Goal: Information Seeking & Learning: Check status

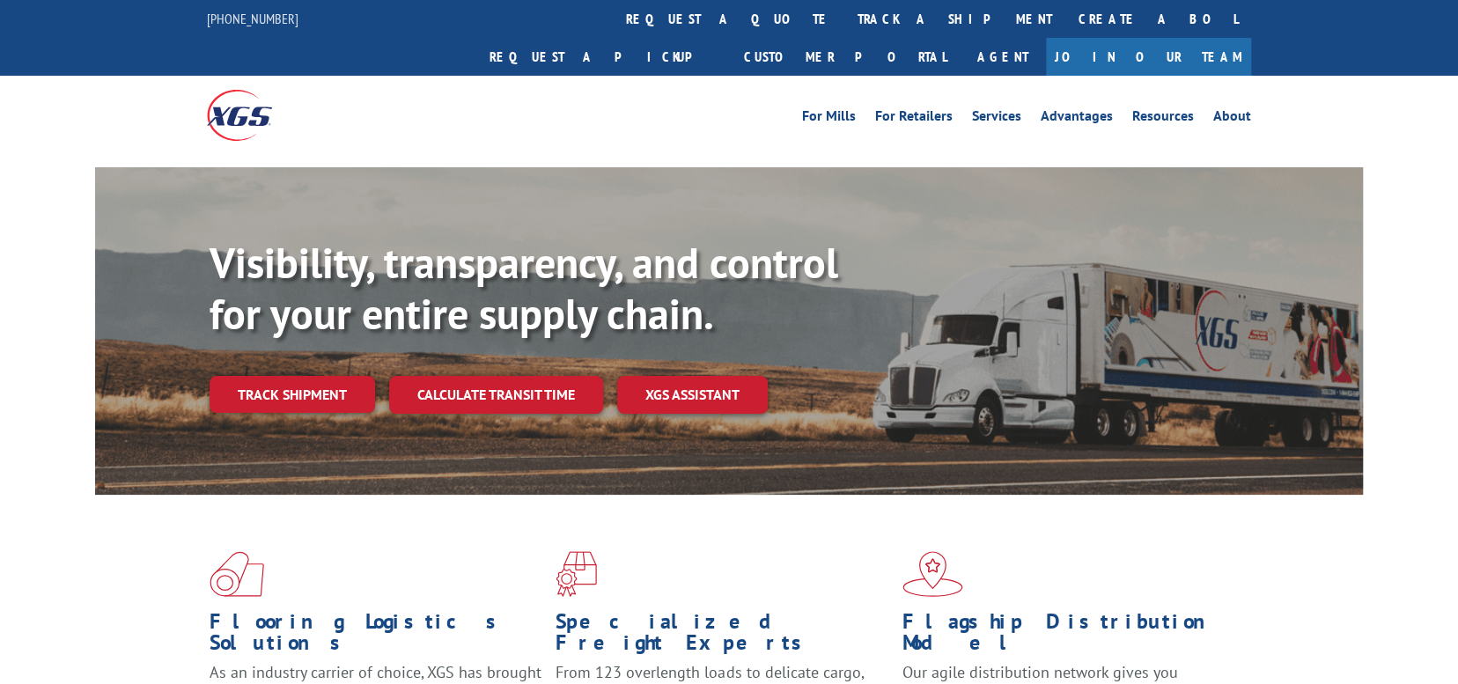
click at [844, 16] on link "track a shipment" at bounding box center [954, 19] width 221 height 38
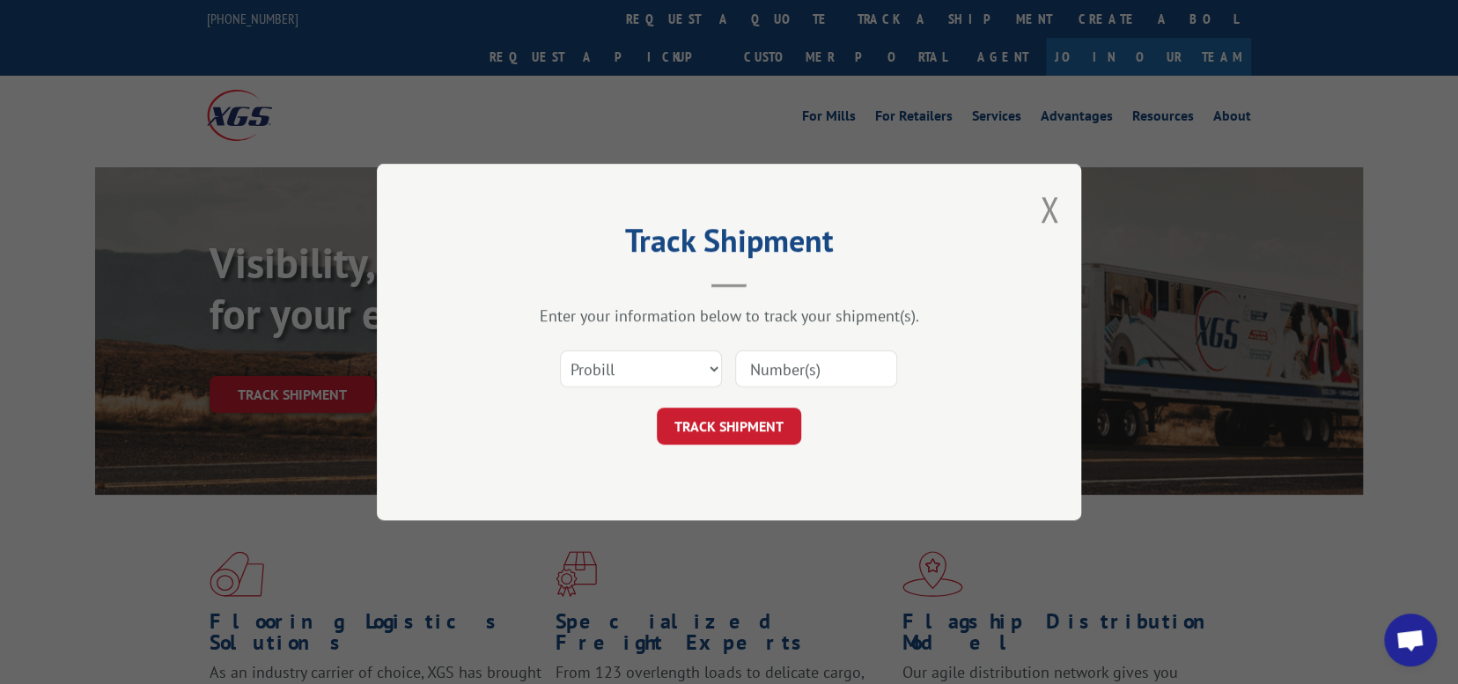
click at [791, 367] on input at bounding box center [816, 368] width 162 height 37
paste input "15659763"
type input "15659763"
click at [717, 423] on button "TRACK SHIPMENT" at bounding box center [729, 426] width 144 height 37
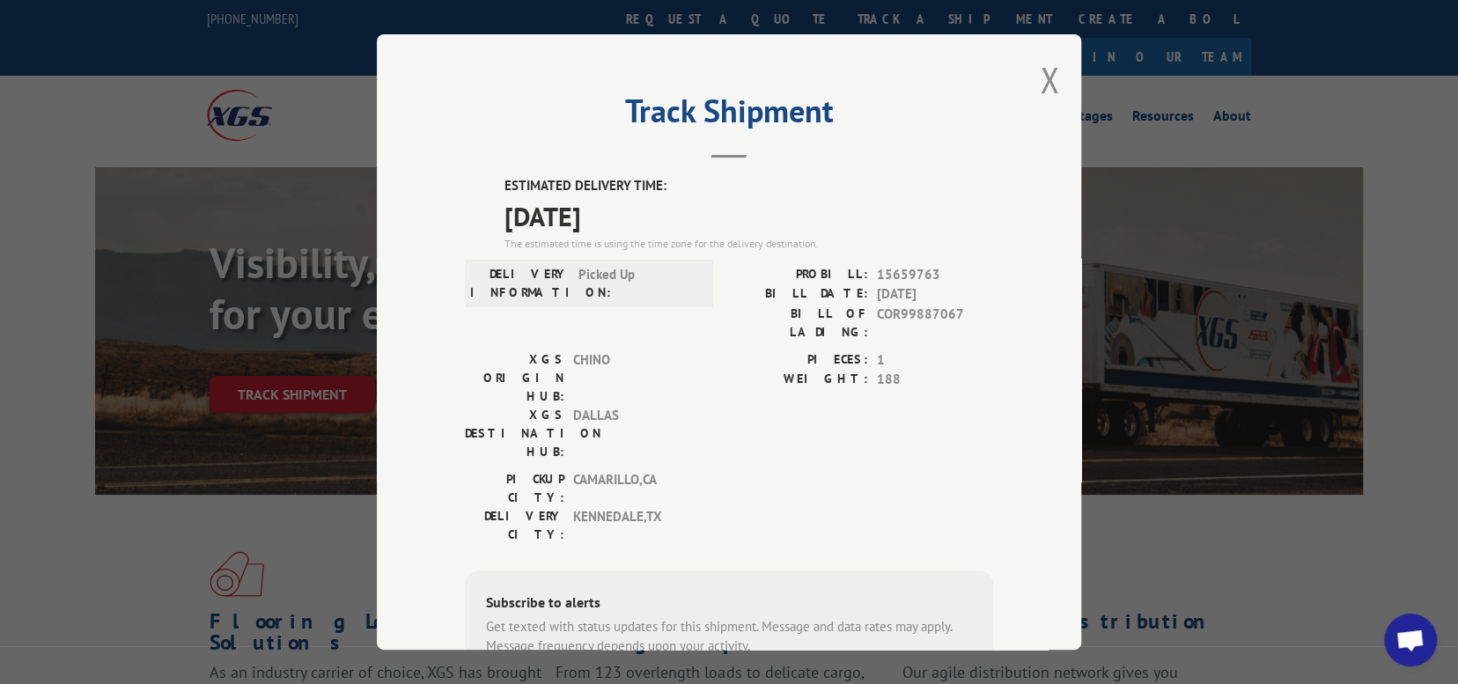
click at [1043, 70] on button "Close modal" at bounding box center [1049, 79] width 19 height 47
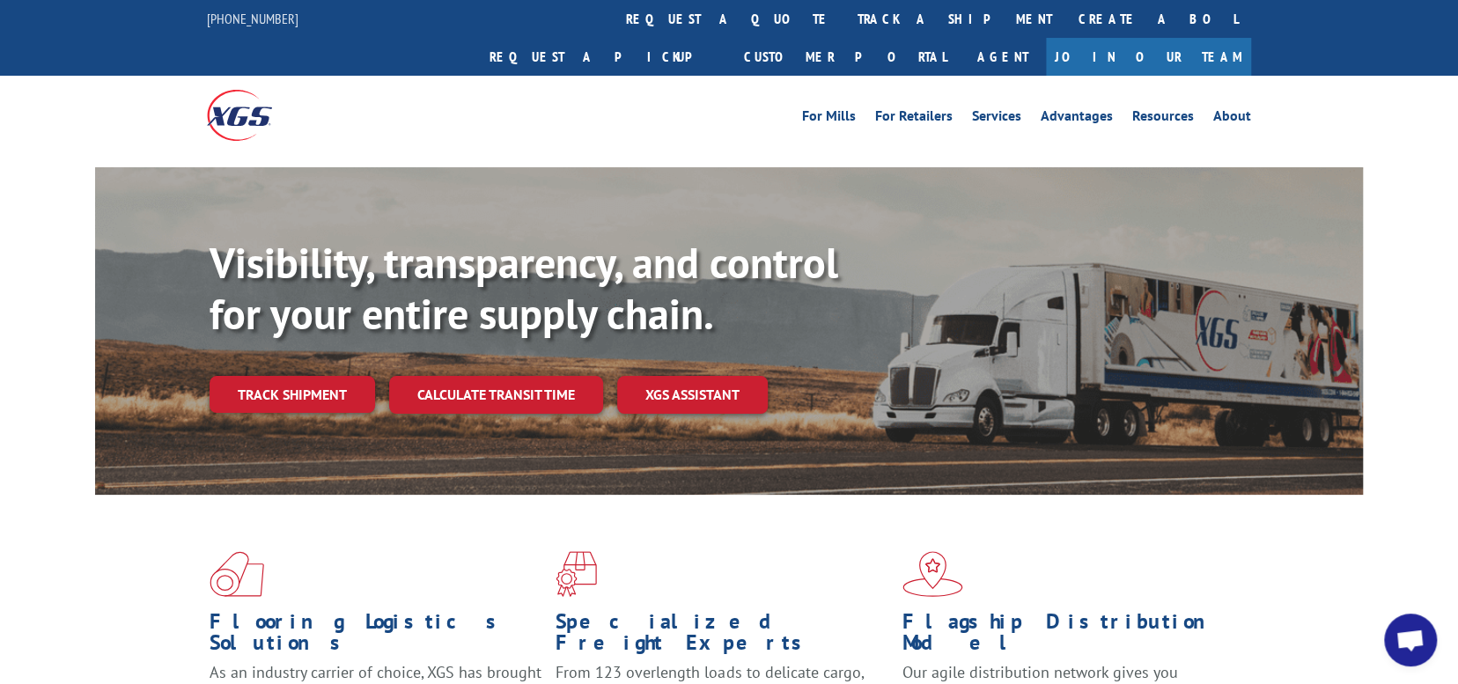
click at [844, 13] on link "track a shipment" at bounding box center [954, 19] width 221 height 38
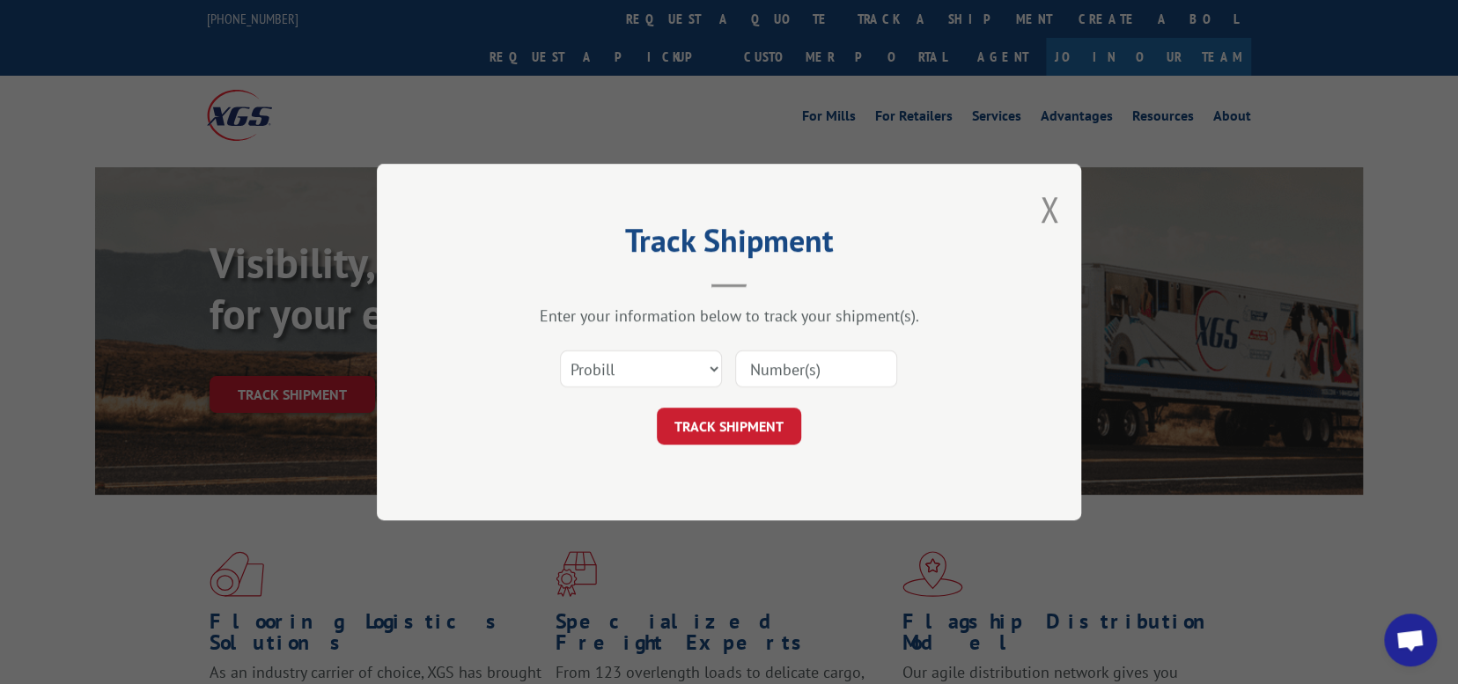
click at [791, 365] on input at bounding box center [816, 368] width 162 height 37
paste input "15659763"
type input "15659763"
click at [722, 421] on button "TRACK SHIPMENT" at bounding box center [729, 426] width 144 height 37
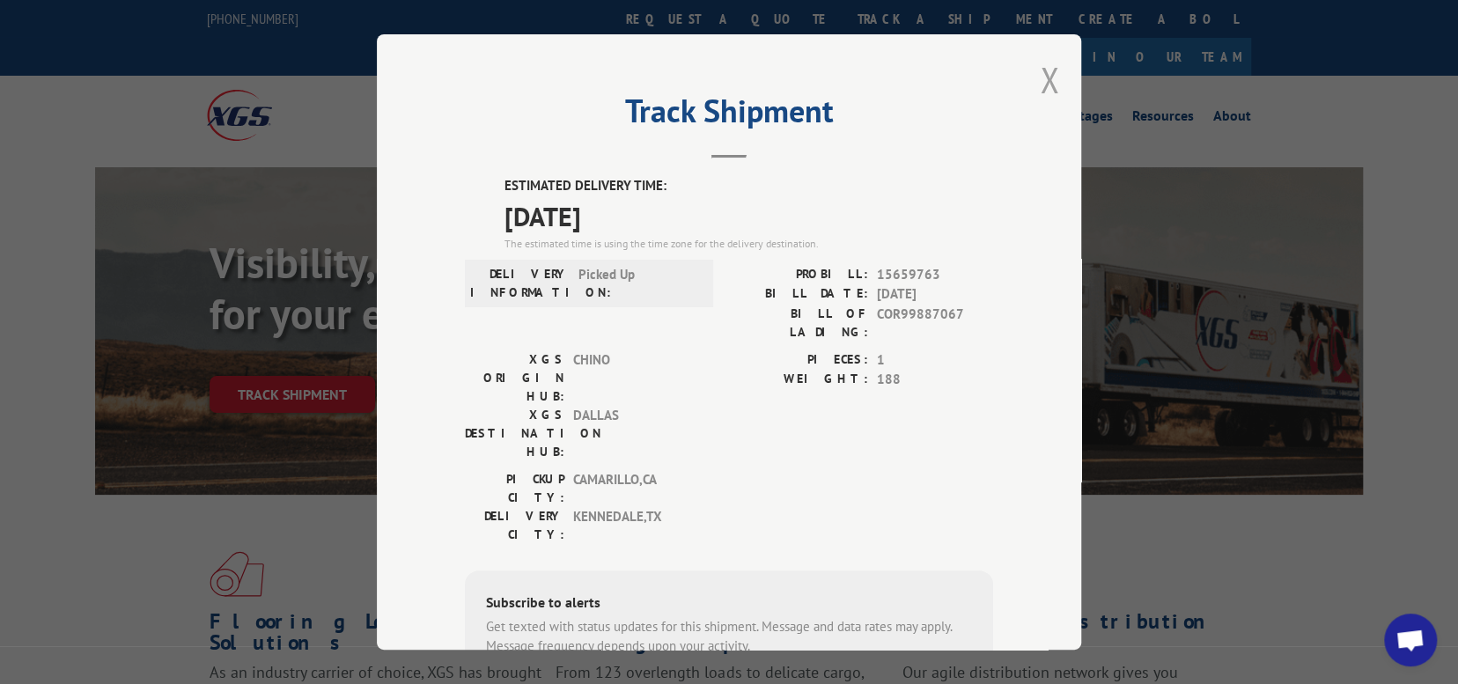
click at [1045, 82] on button "Close modal" at bounding box center [1049, 79] width 19 height 47
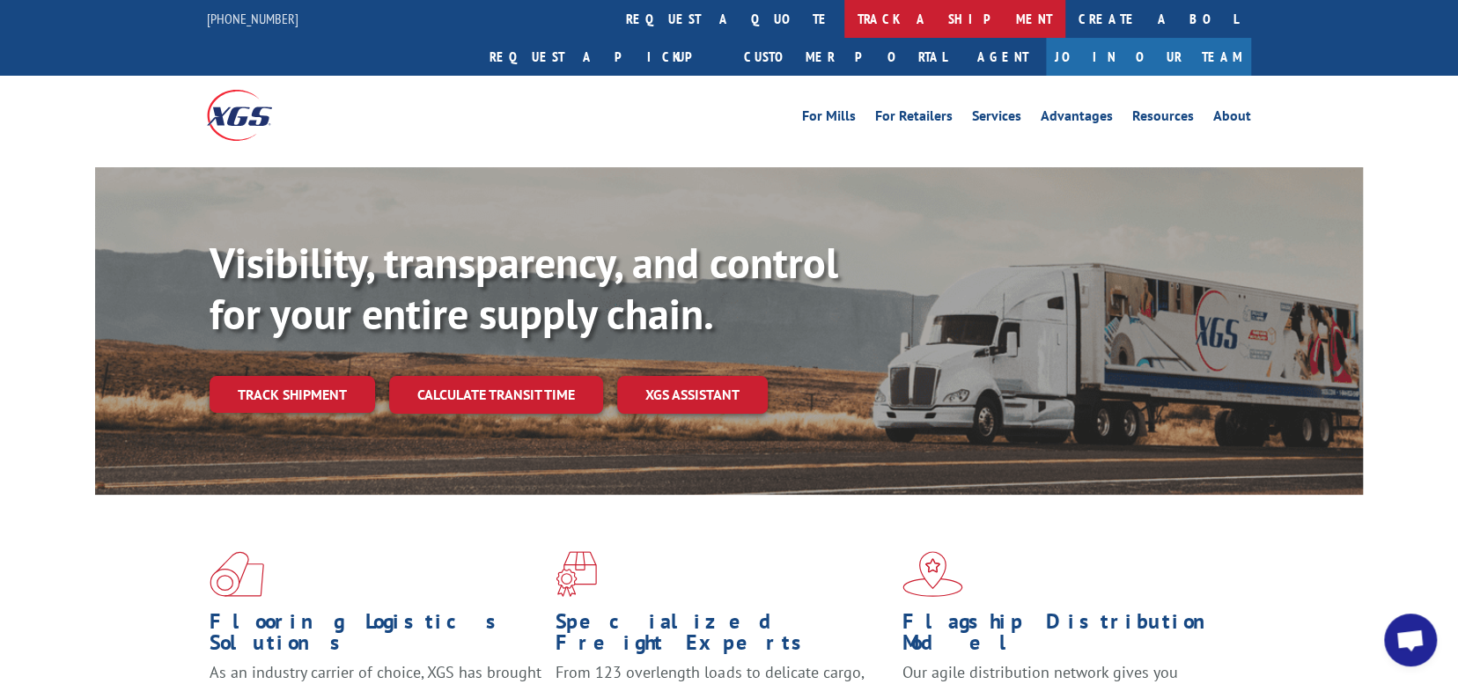
click at [844, 9] on link "track a shipment" at bounding box center [954, 19] width 221 height 38
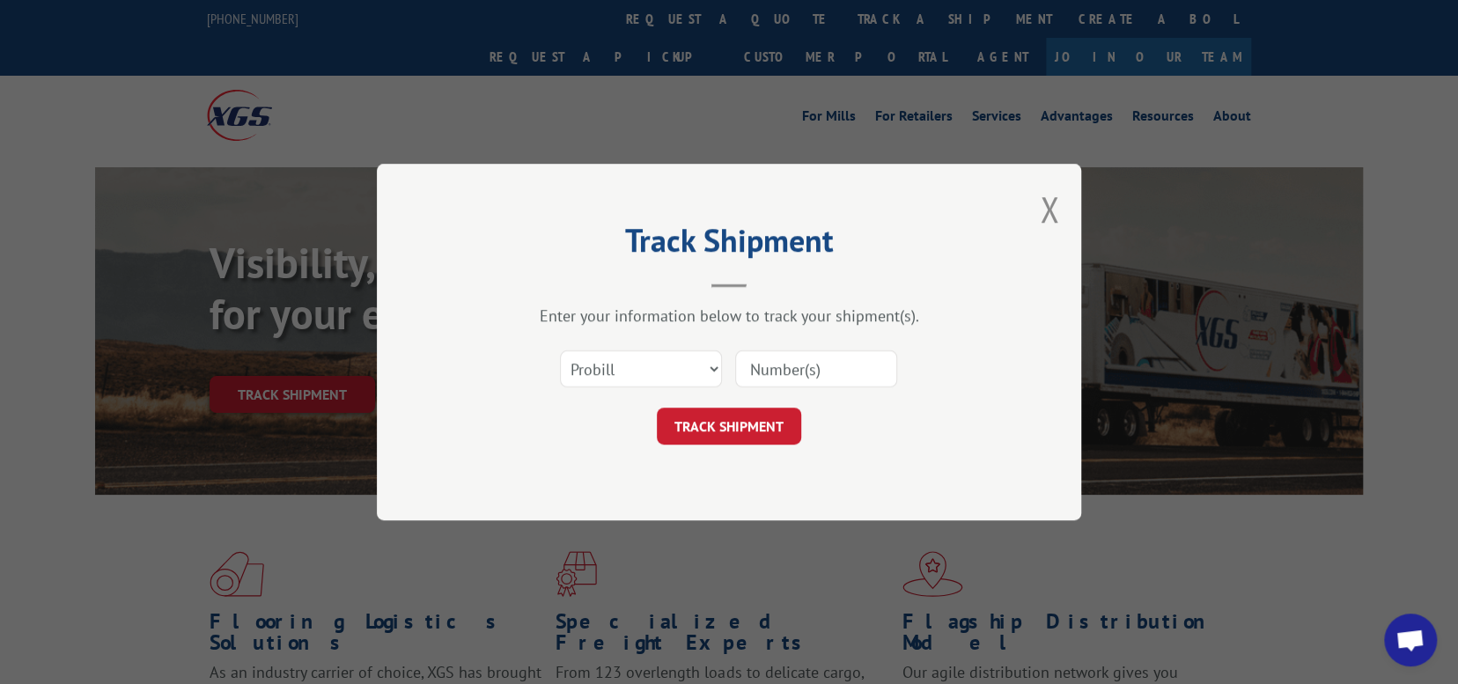
click at [818, 360] on input at bounding box center [816, 368] width 162 height 37
paste input "17501812"
type input "17501812"
click at [710, 432] on button "TRACK SHIPMENT" at bounding box center [729, 426] width 144 height 37
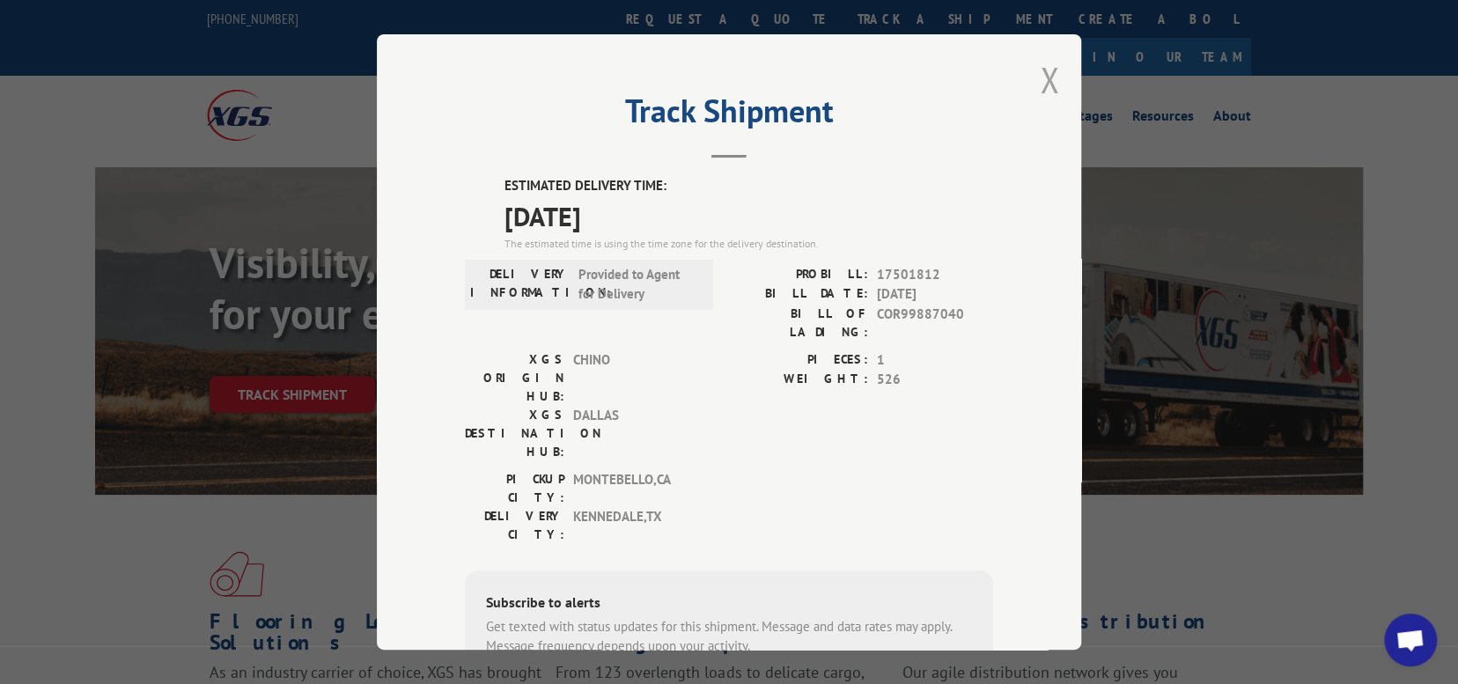
click at [1040, 68] on button "Close modal" at bounding box center [1049, 79] width 19 height 47
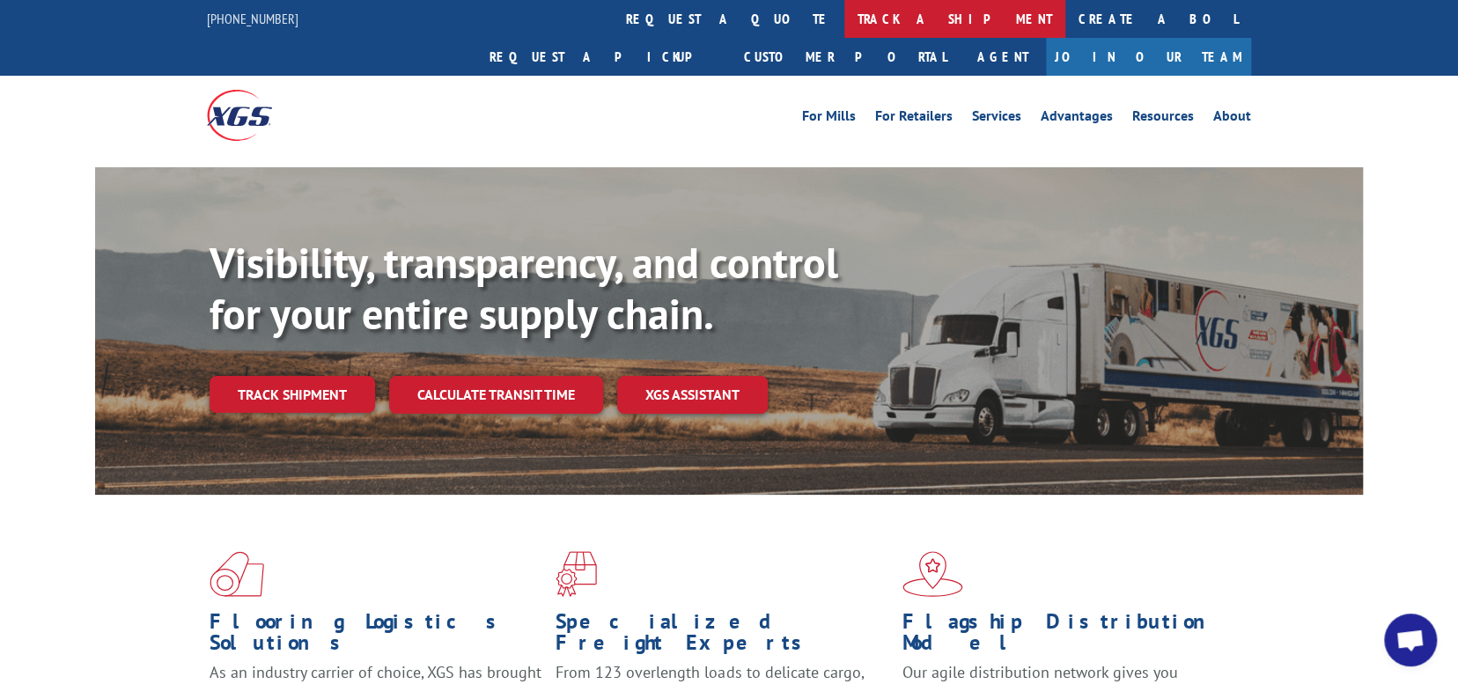
click at [844, 12] on link "track a shipment" at bounding box center [954, 19] width 221 height 38
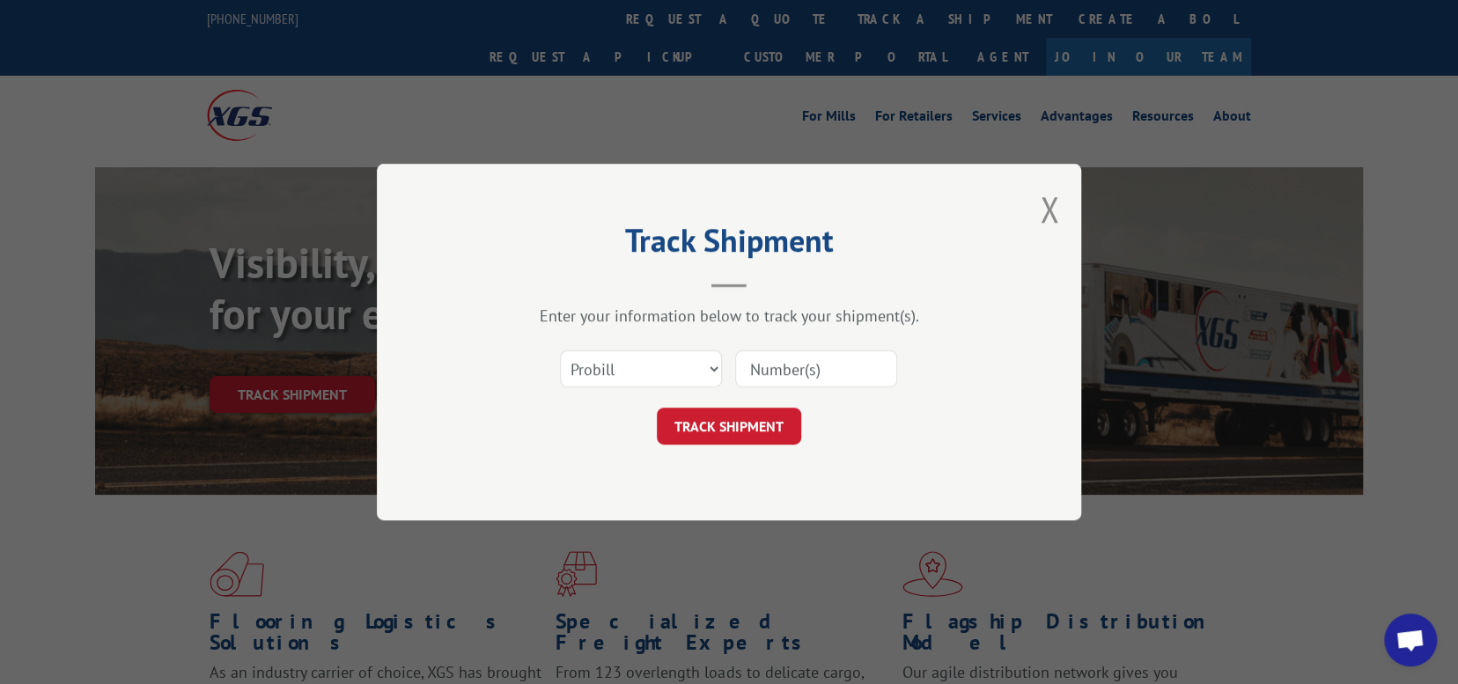
click at [812, 370] on input at bounding box center [816, 368] width 162 height 37
paste input "15659763"
type input "15659763"
click at [711, 424] on button "TRACK SHIPMENT" at bounding box center [729, 426] width 144 height 37
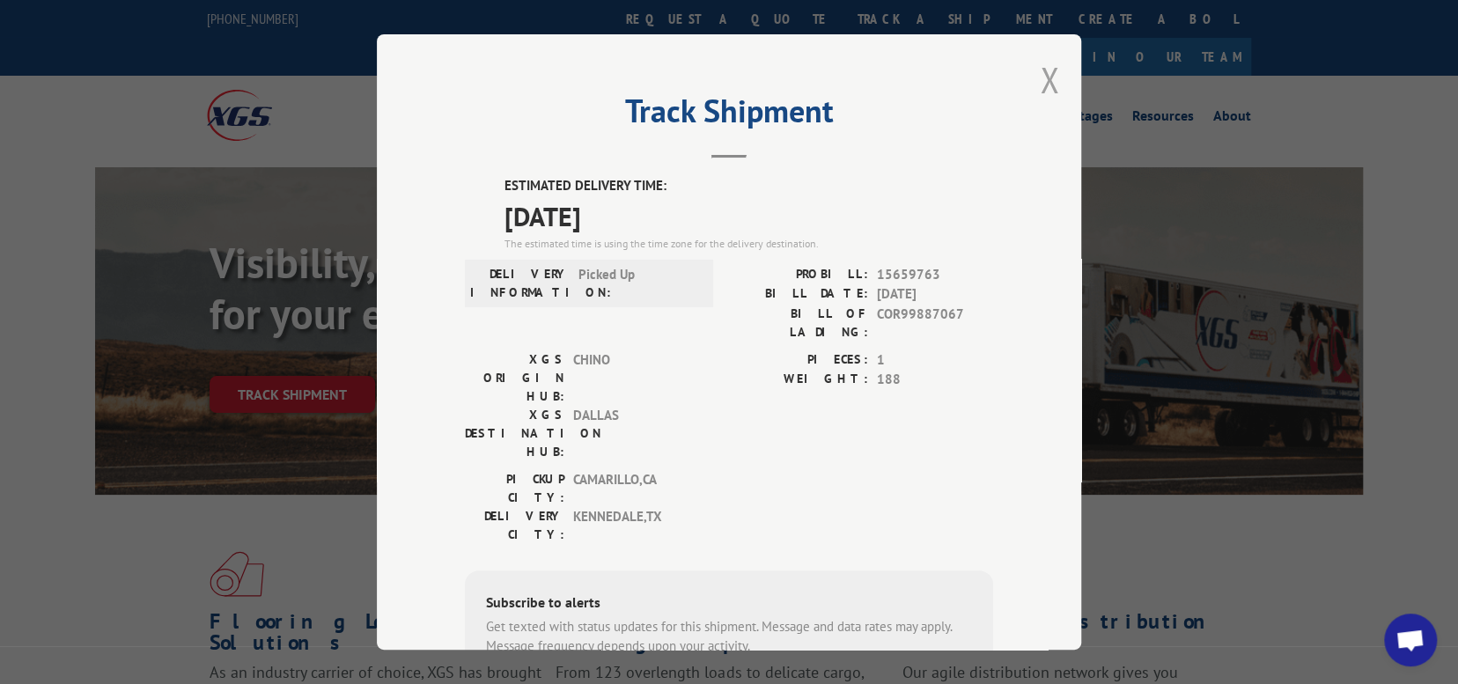
click at [1040, 85] on button "Close modal" at bounding box center [1049, 79] width 19 height 47
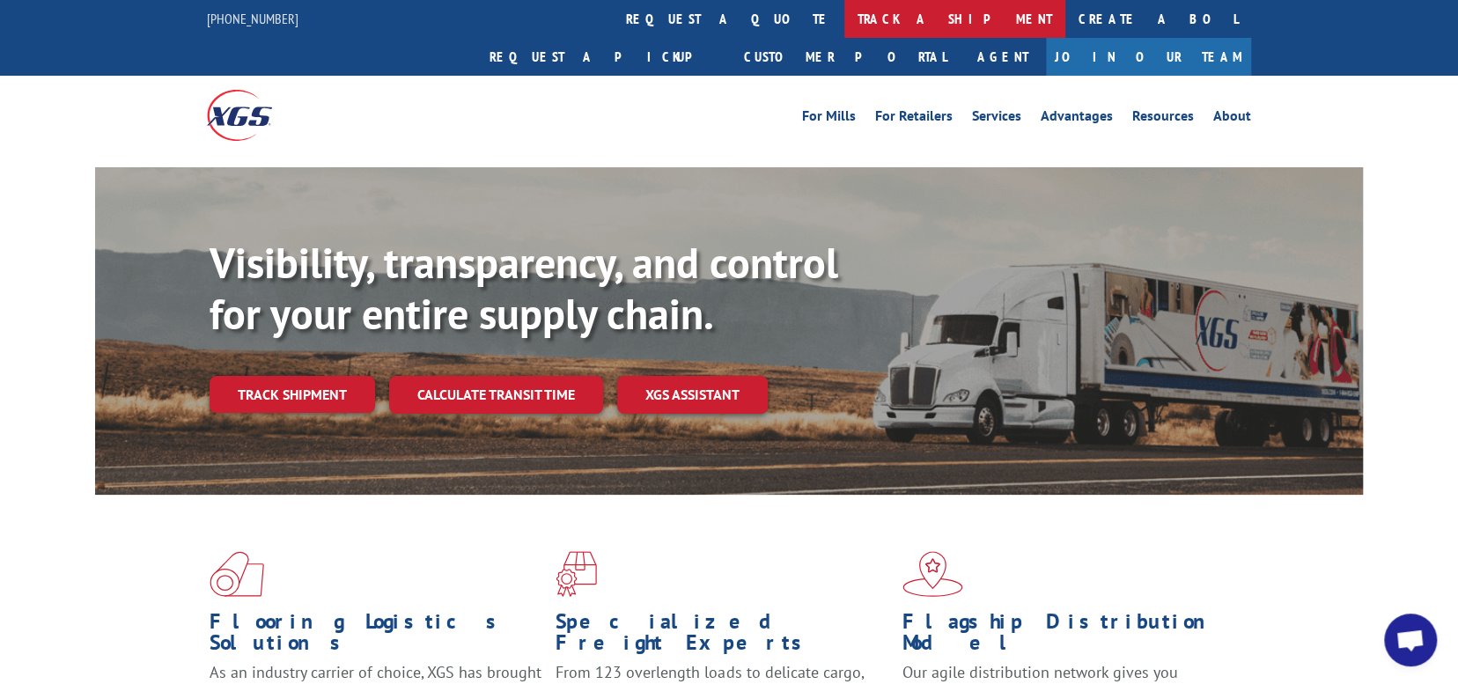
click at [844, 17] on link "track a shipment" at bounding box center [954, 19] width 221 height 38
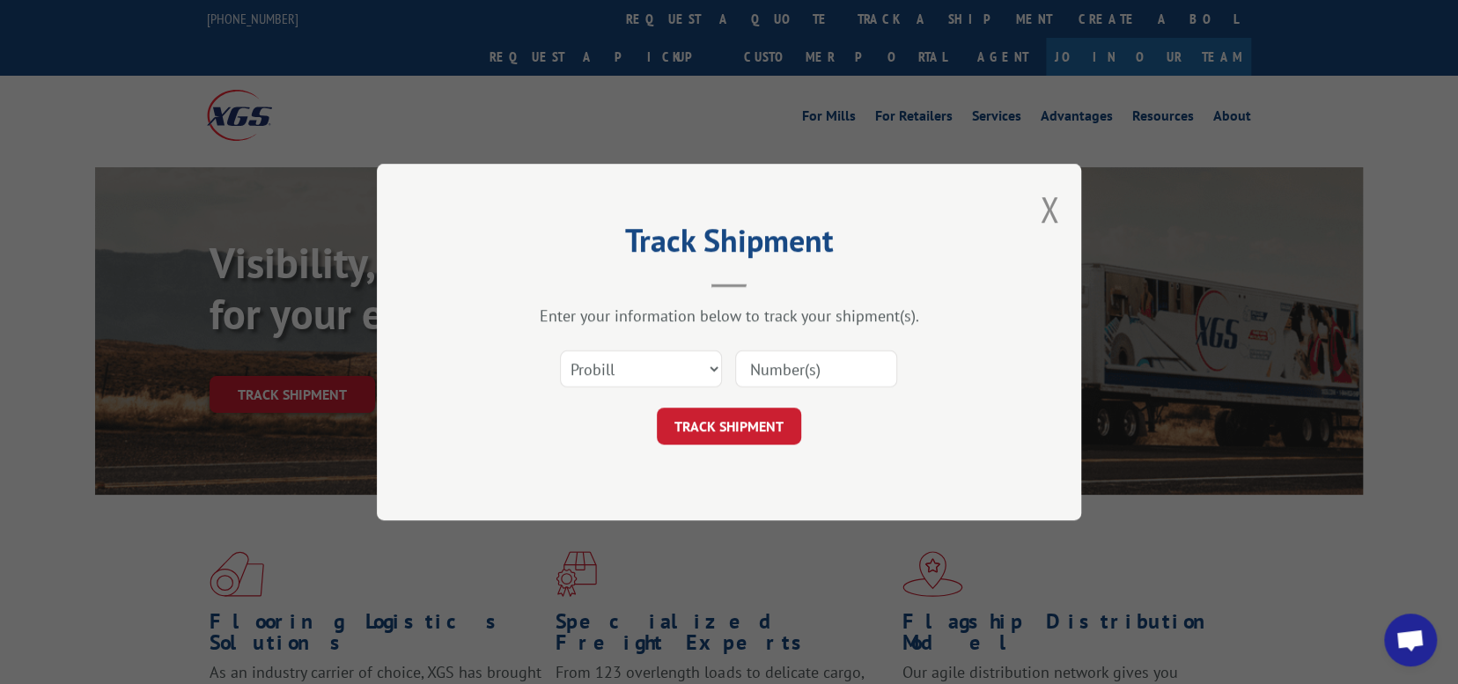
click at [790, 368] on input at bounding box center [816, 368] width 162 height 37
paste input "COR99887067"
type input "COR99887067"
click at [760, 432] on button "TRACK SHIPMENT" at bounding box center [729, 426] width 144 height 37
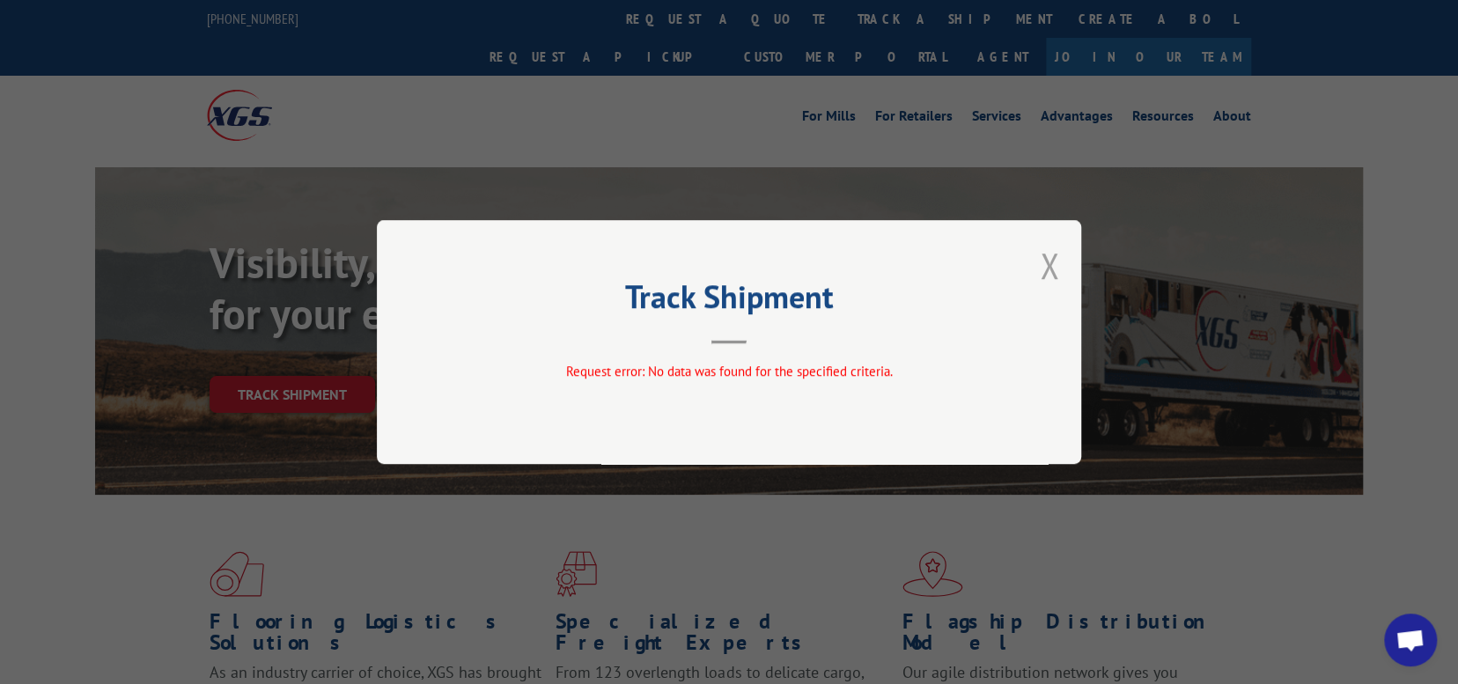
click at [1048, 264] on button "Close modal" at bounding box center [1049, 265] width 19 height 47
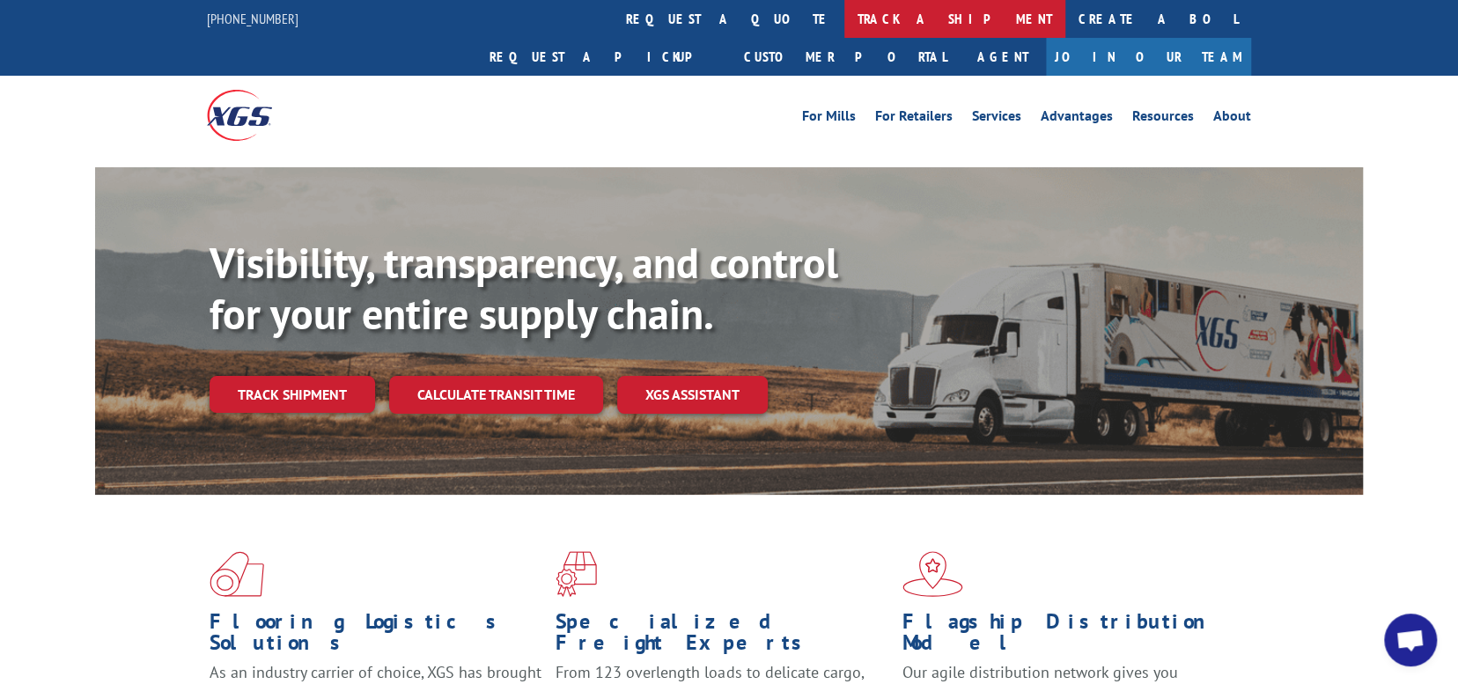
click at [844, 22] on link "track a shipment" at bounding box center [954, 19] width 221 height 38
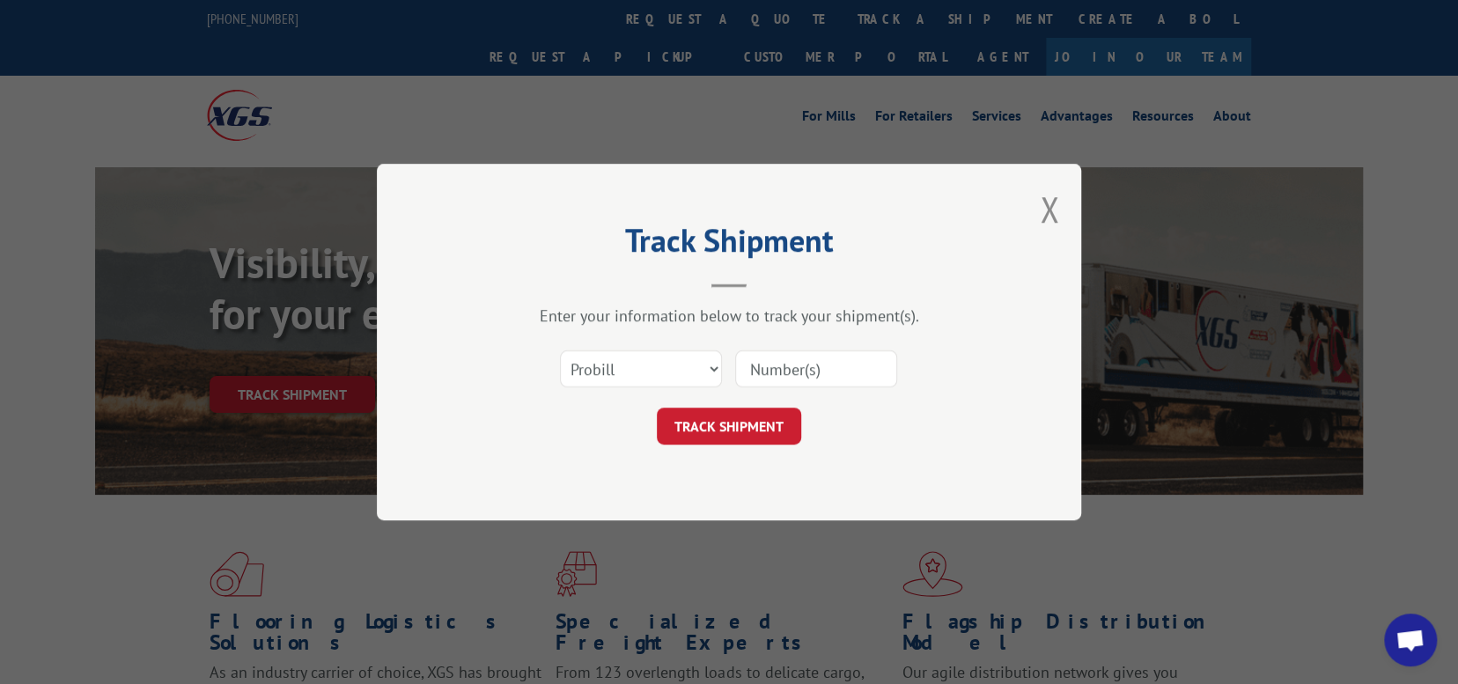
click at [793, 360] on input at bounding box center [816, 368] width 162 height 37
paste input "15659763"
type input "15659763"
click at [738, 434] on button "TRACK SHIPMENT" at bounding box center [729, 426] width 144 height 37
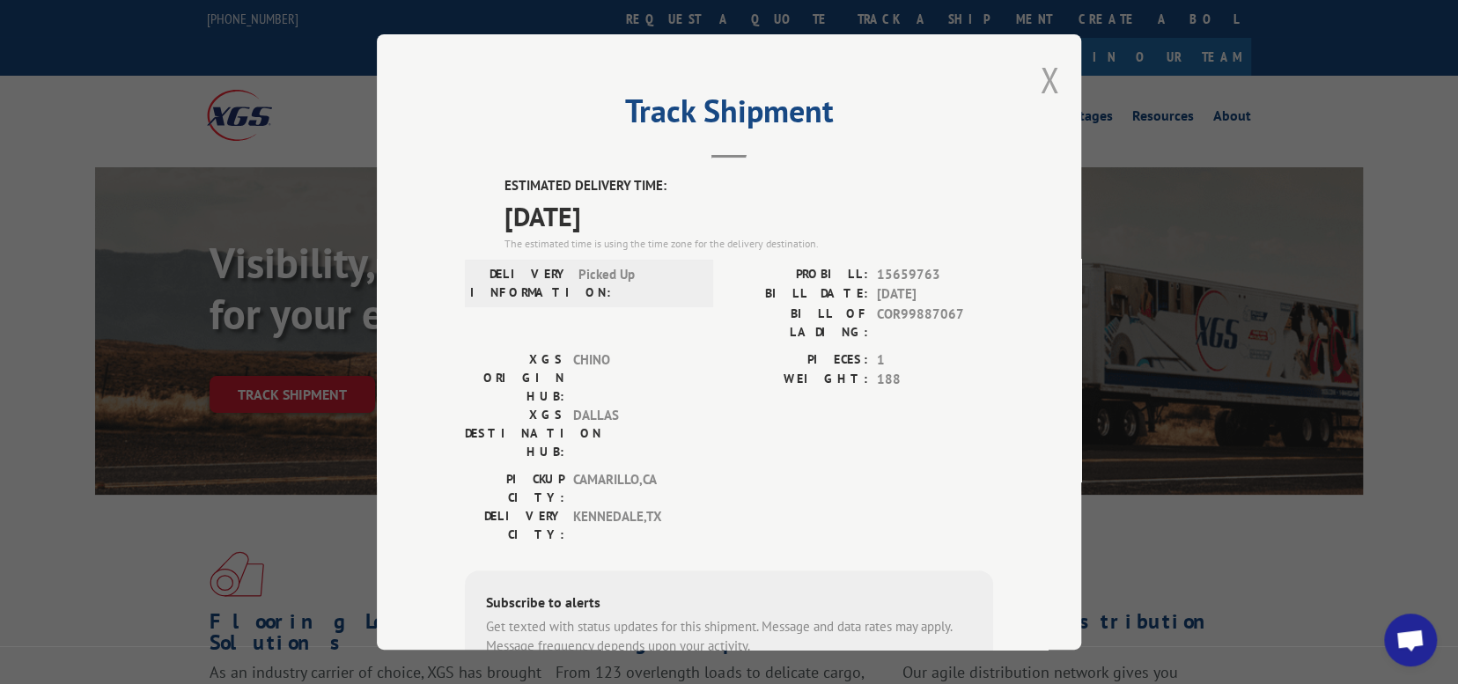
click at [1042, 85] on button "Close modal" at bounding box center [1049, 79] width 19 height 47
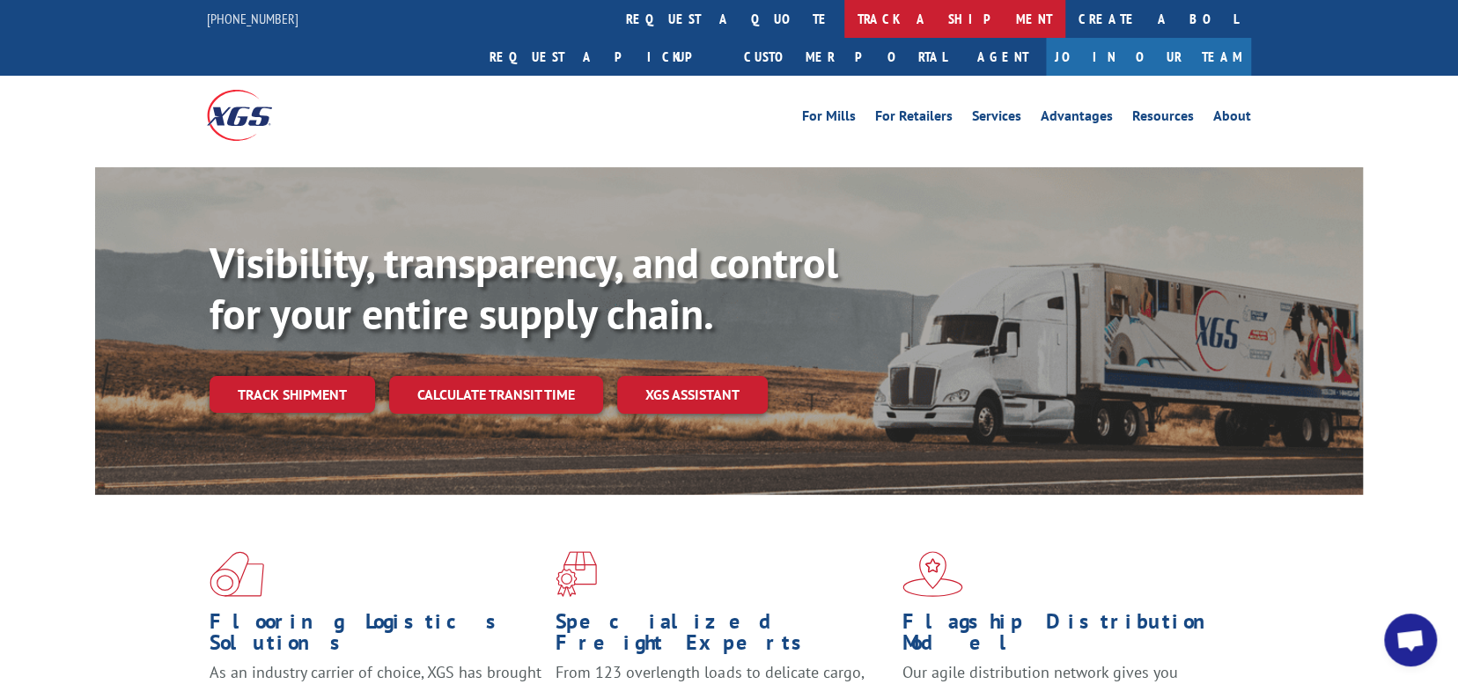
click at [844, 22] on link "track a shipment" at bounding box center [954, 19] width 221 height 38
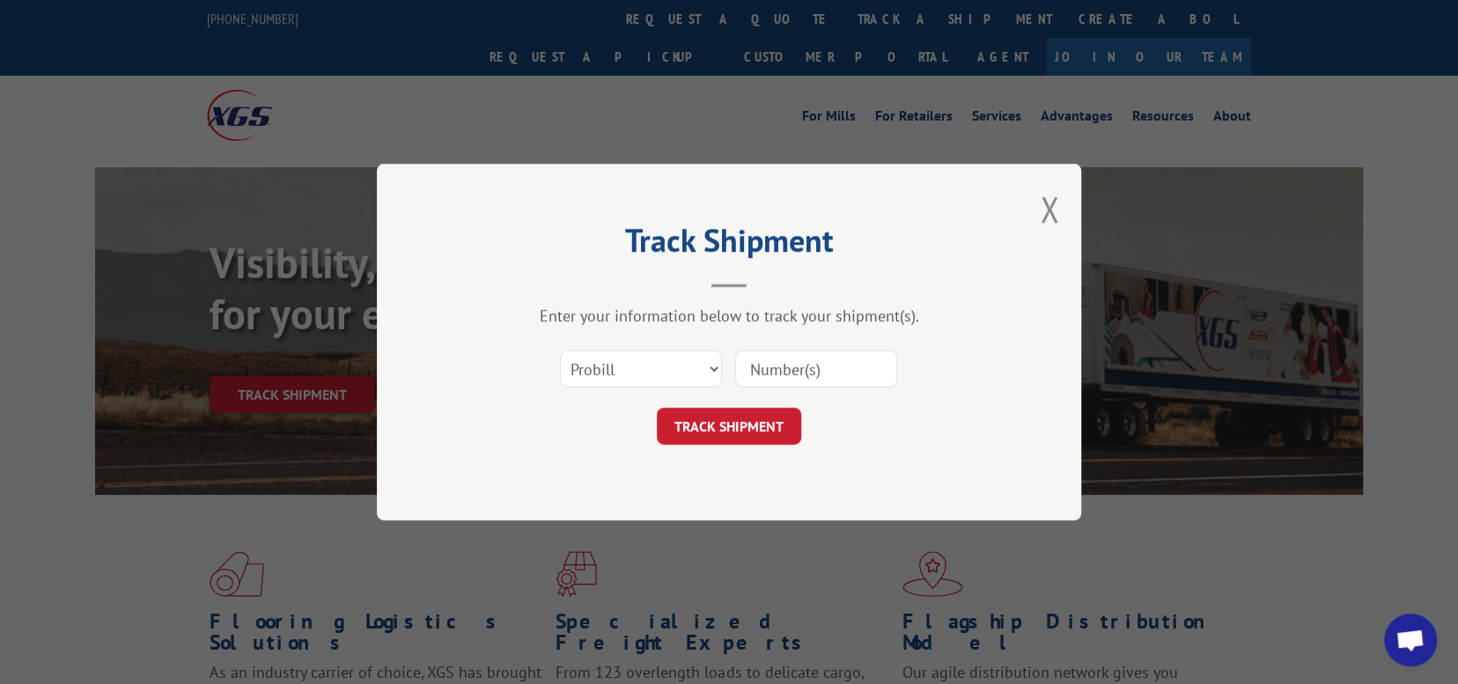
click at [807, 369] on input at bounding box center [816, 368] width 162 height 37
paste input "17501812"
type input "17501812"
click at [716, 421] on button "TRACK SHIPMENT" at bounding box center [729, 426] width 144 height 37
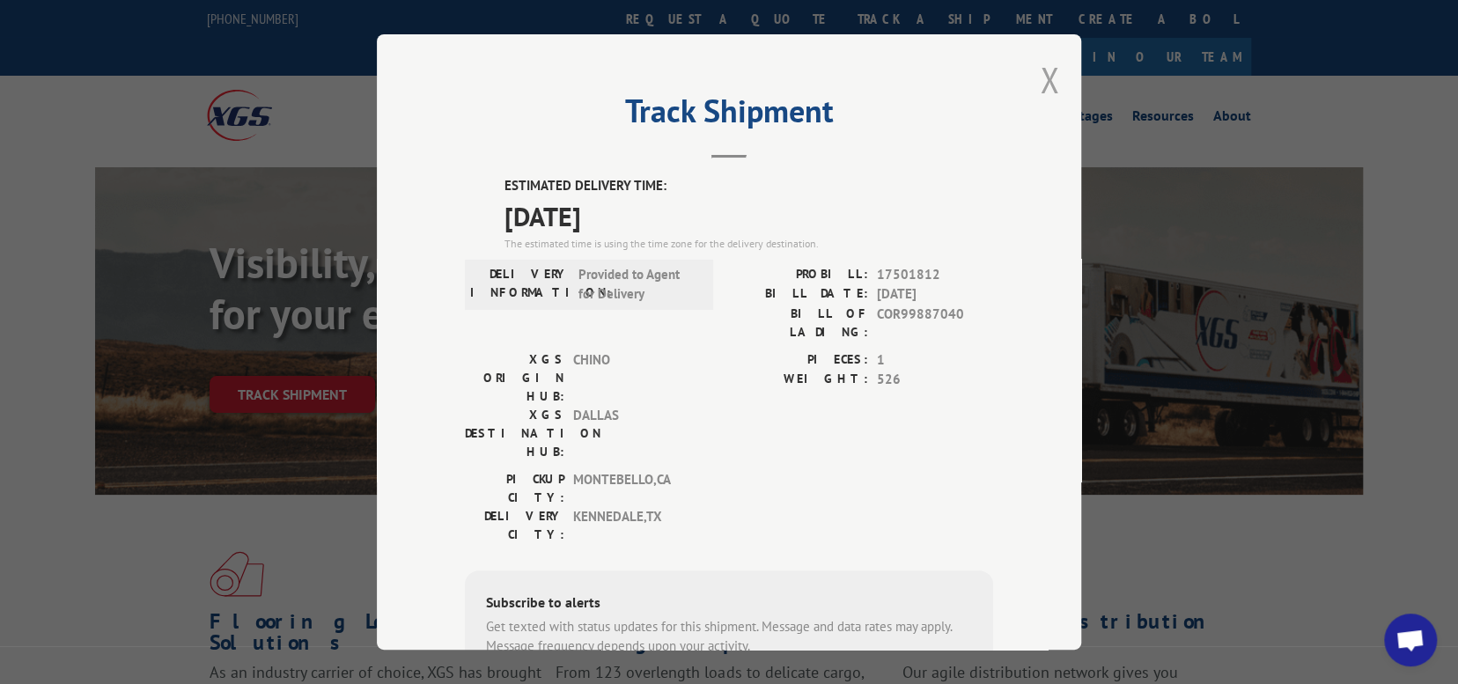
click at [1041, 71] on button "Close modal" at bounding box center [1049, 79] width 19 height 47
